Goal: Transaction & Acquisition: Purchase product/service

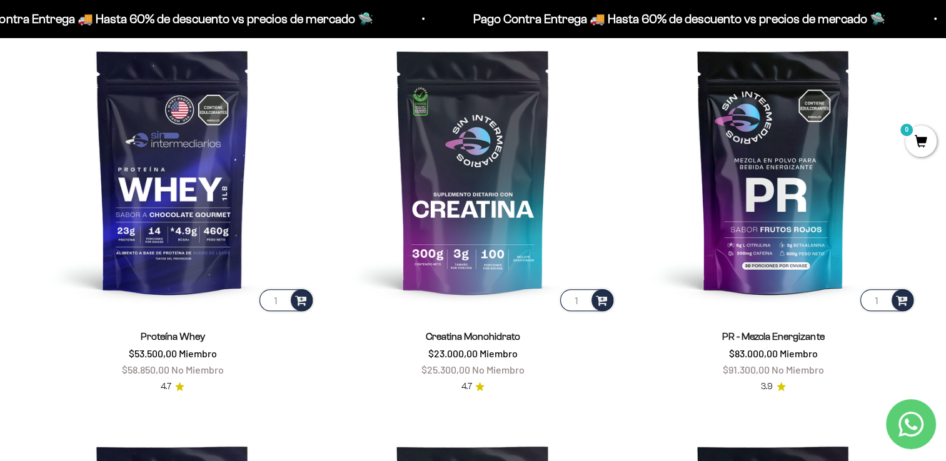
scroll to position [563, 0]
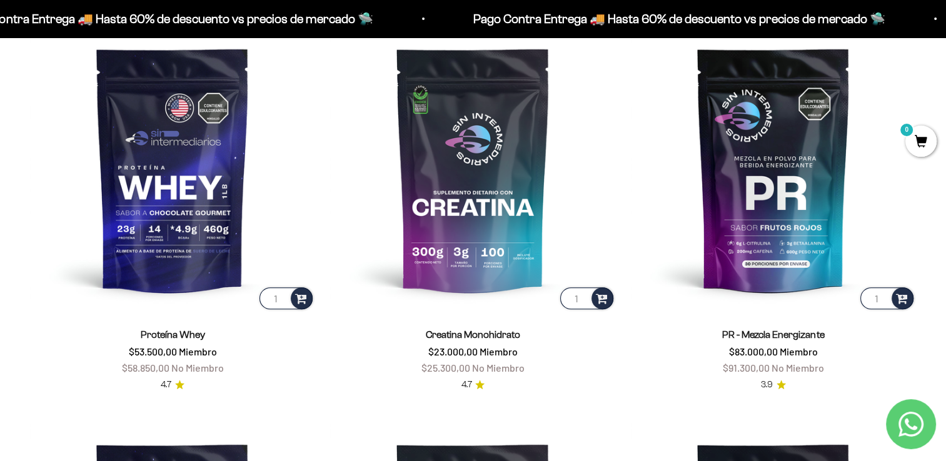
drag, startPoint x: 431, startPoint y: 370, endPoint x: 438, endPoint y: 371, distance: 6.4
click at [438, 371] on span "$25.300,00" at bounding box center [445, 368] width 49 height 12
drag, startPoint x: 438, startPoint y: 371, endPoint x: 566, endPoint y: 364, distance: 129.0
click at [566, 364] on div "Creatina Monohidrato $23.000,00 Miembro $25.300,00 No Miembro" at bounding box center [472, 351] width 285 height 49
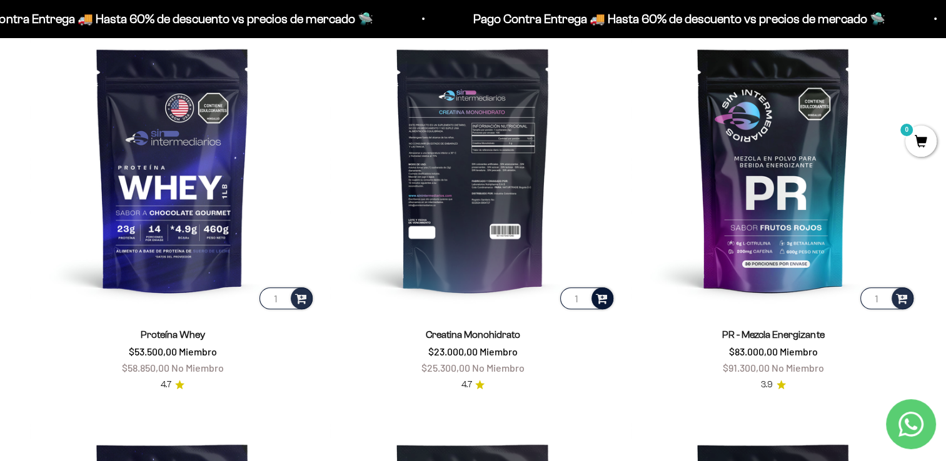
click at [607, 294] on span at bounding box center [602, 298] width 12 height 14
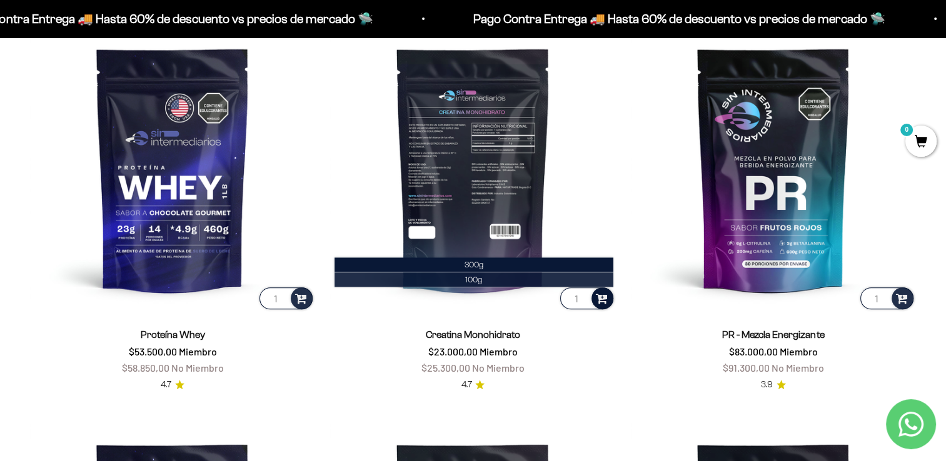
click at [484, 276] on li "100g" at bounding box center [474, 280] width 279 height 15
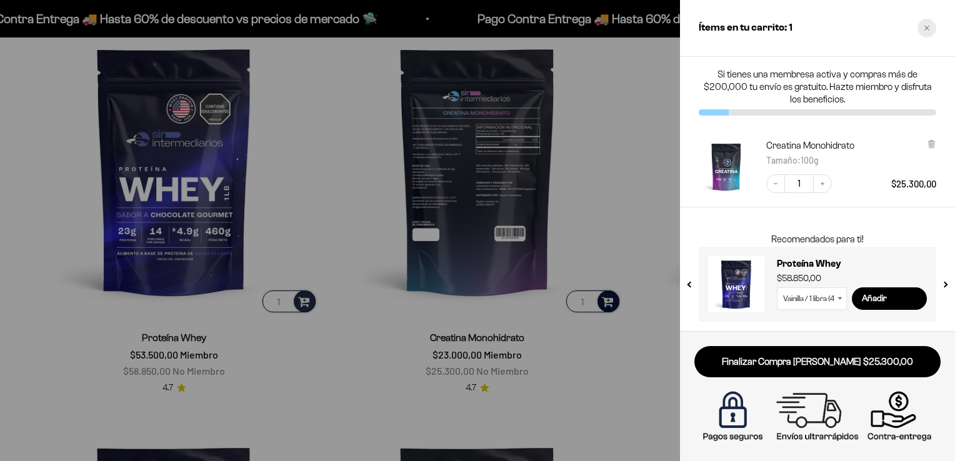
scroll to position [566, 0]
click at [925, 31] on div "Close cart" at bounding box center [927, 28] width 19 height 19
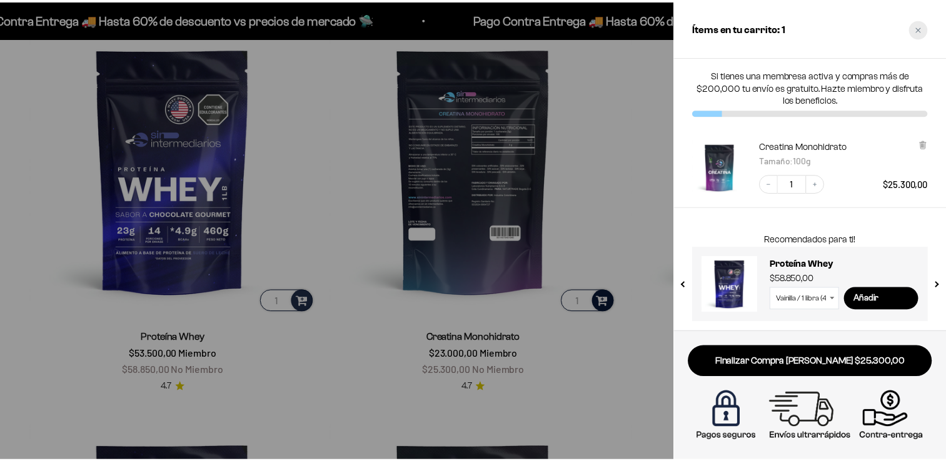
scroll to position [563, 0]
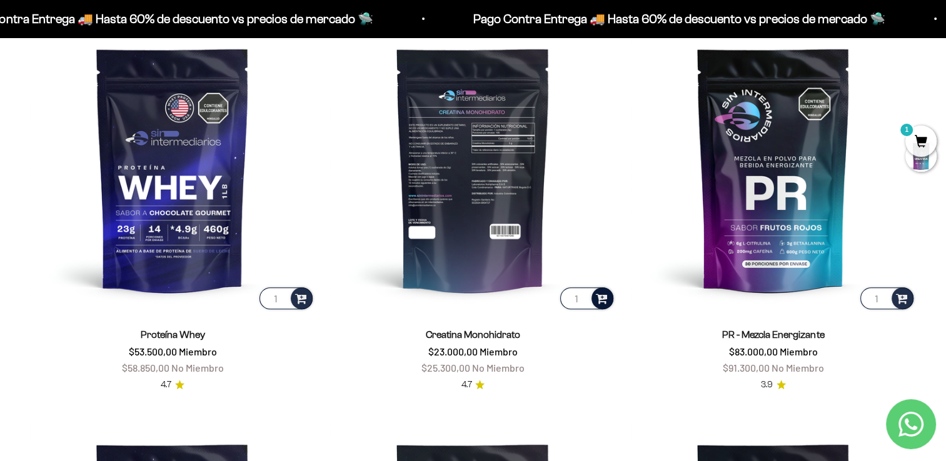
click at [603, 296] on span at bounding box center [602, 298] width 12 height 14
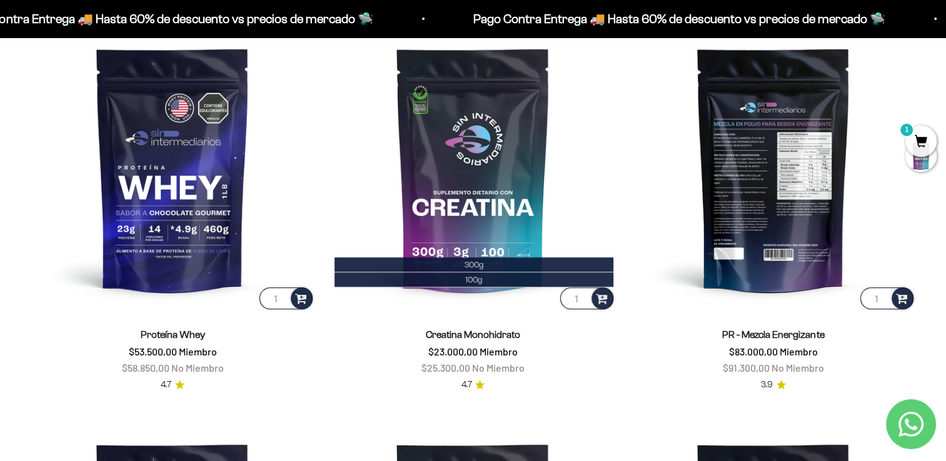
click at [634, 191] on img at bounding box center [773, 169] width 285 height 285
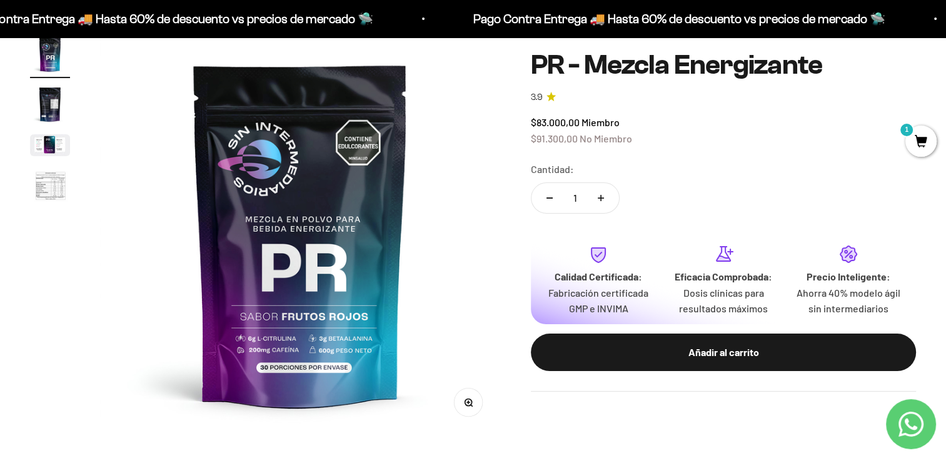
scroll to position [125, 0]
